Goal: Check status: Check status

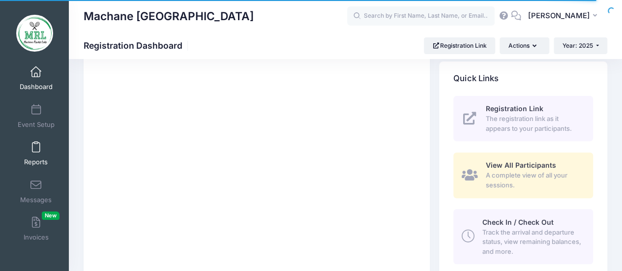
scroll to position [5, 0]
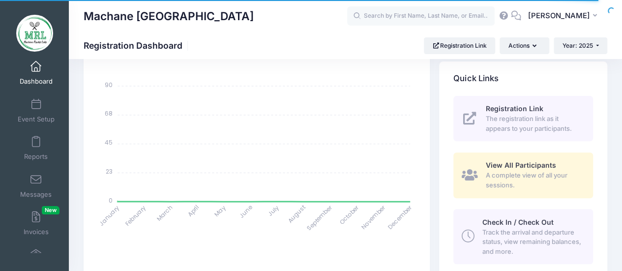
select select
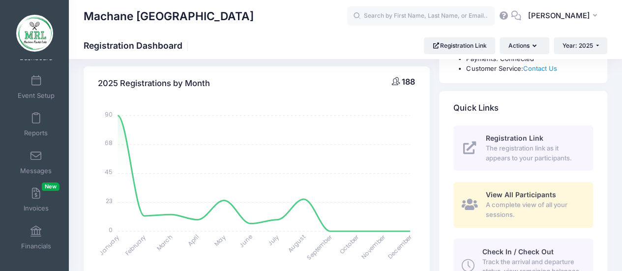
scroll to position [101, 0]
click at [36, 115] on span at bounding box center [36, 118] width 0 height 11
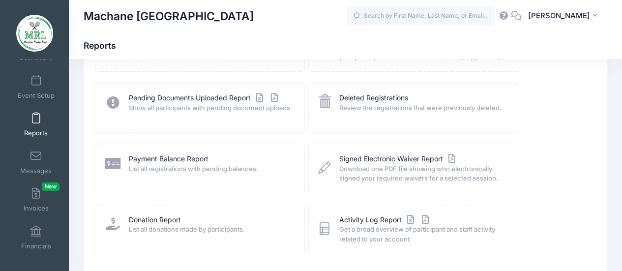
scroll to position [160, 0]
click at [150, 154] on link "Payment Balance Report" at bounding box center [169, 158] width 80 height 10
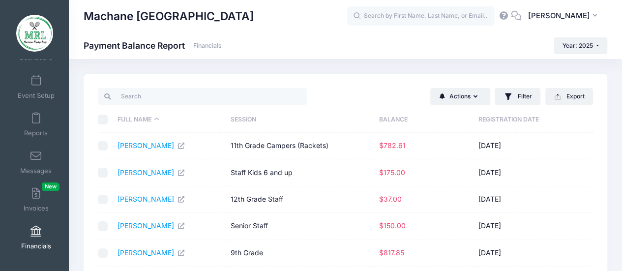
click at [394, 119] on th "Balance" at bounding box center [423, 120] width 99 height 26
click at [394, 119] on th "Balance" at bounding box center [426, 120] width 99 height 26
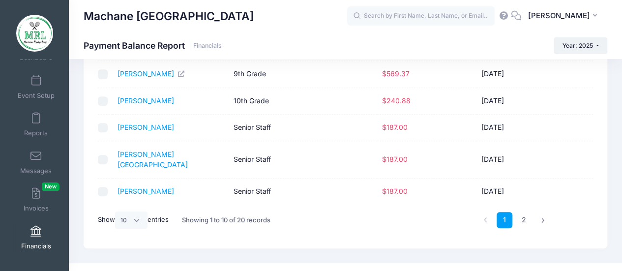
scroll to position [208, 0]
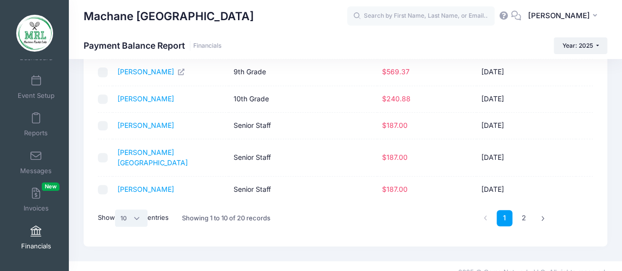
click at [143, 210] on select "All 10 25 50" at bounding box center [131, 218] width 32 height 17
select select "-1"
click at [117, 226] on select "All 10 25 50" at bounding box center [131, 218] width 32 height 17
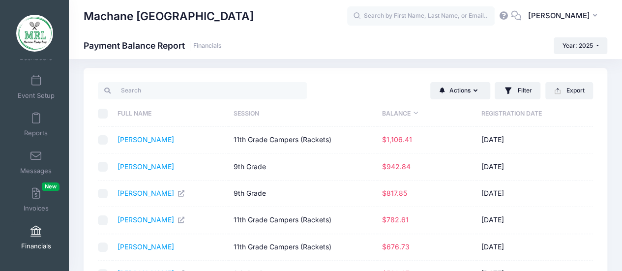
scroll to position [0, 0]
